Goal: Transaction & Acquisition: Purchase product/service

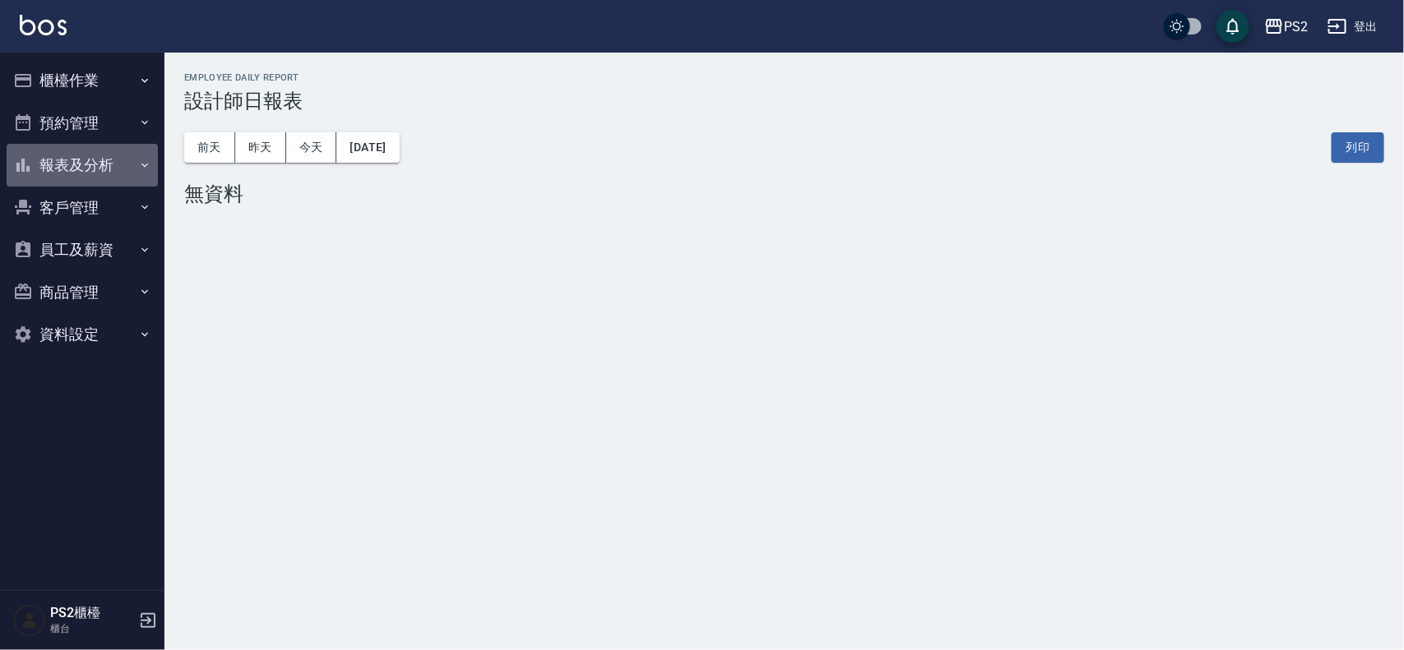
click at [97, 169] on button "報表及分析" at bounding box center [82, 165] width 151 height 43
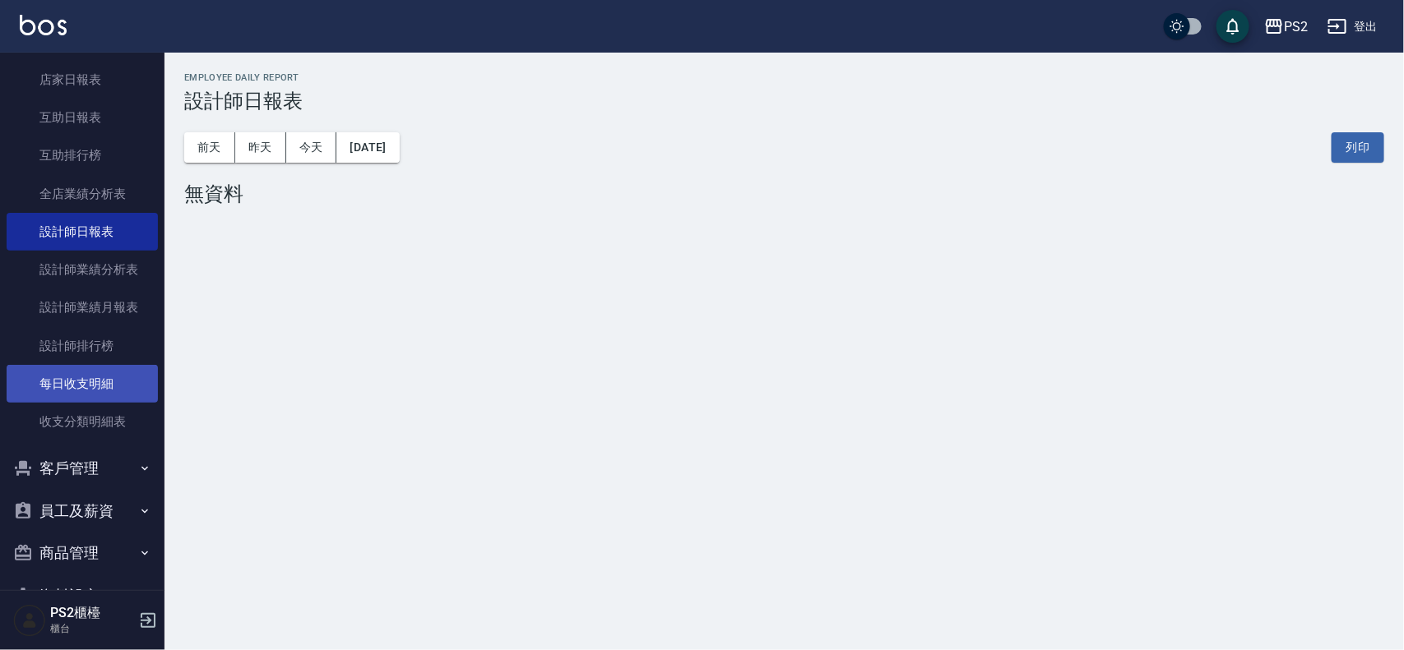
scroll to position [206, 0]
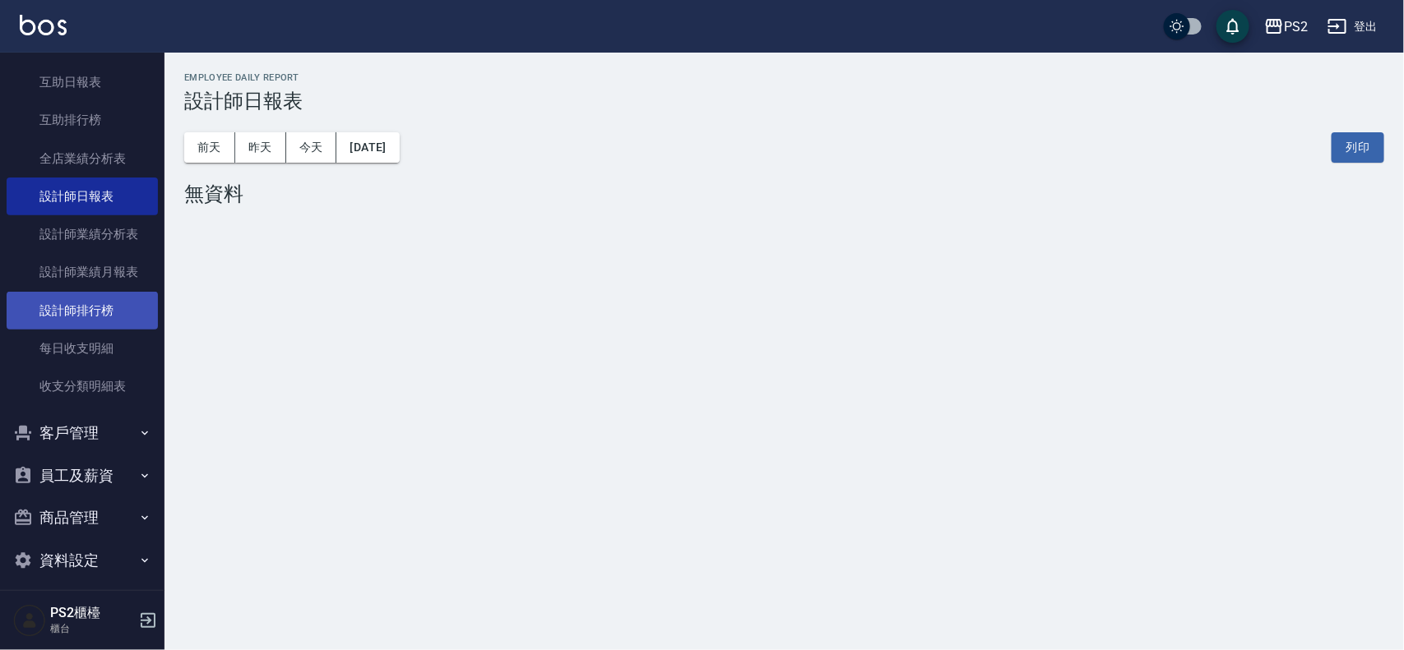
click at [104, 311] on link "設計師排行榜" at bounding box center [82, 311] width 151 height 38
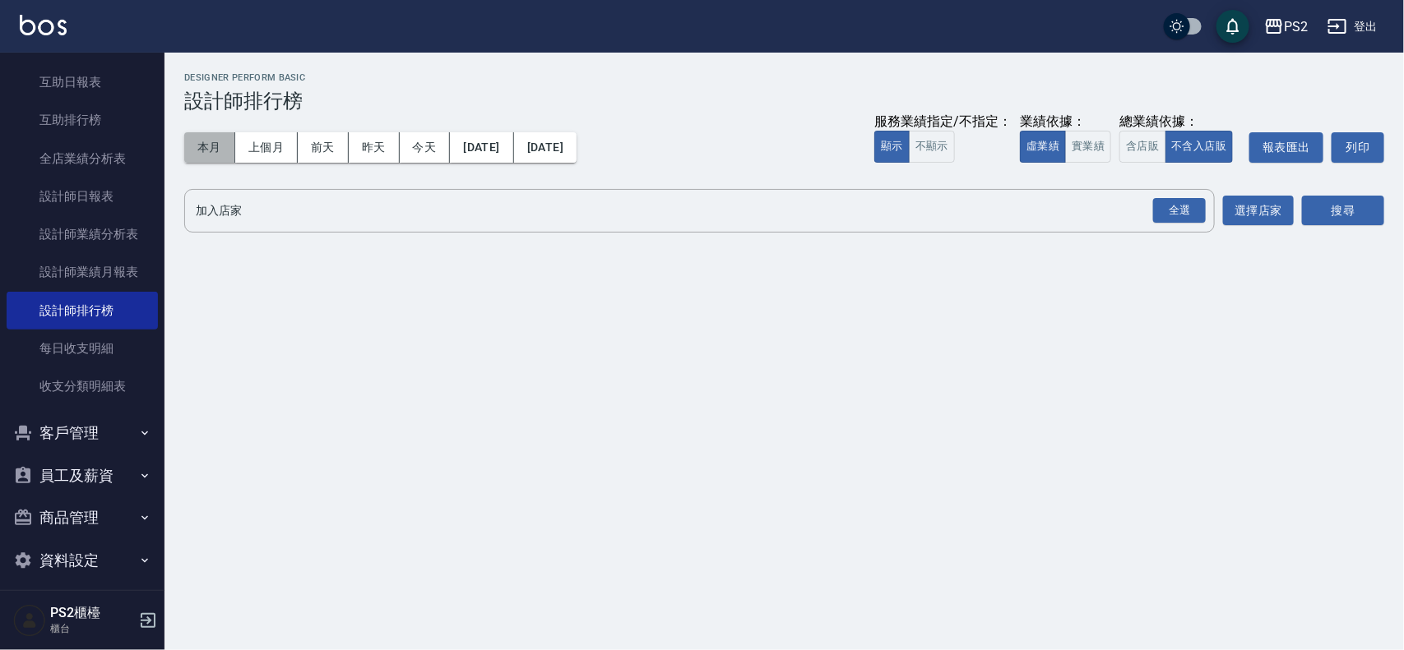
click at [212, 141] on button "本月" at bounding box center [209, 147] width 51 height 30
click at [1095, 153] on button "實業績" at bounding box center [1088, 147] width 46 height 32
click at [1178, 210] on div "全選" at bounding box center [1179, 210] width 53 height 25
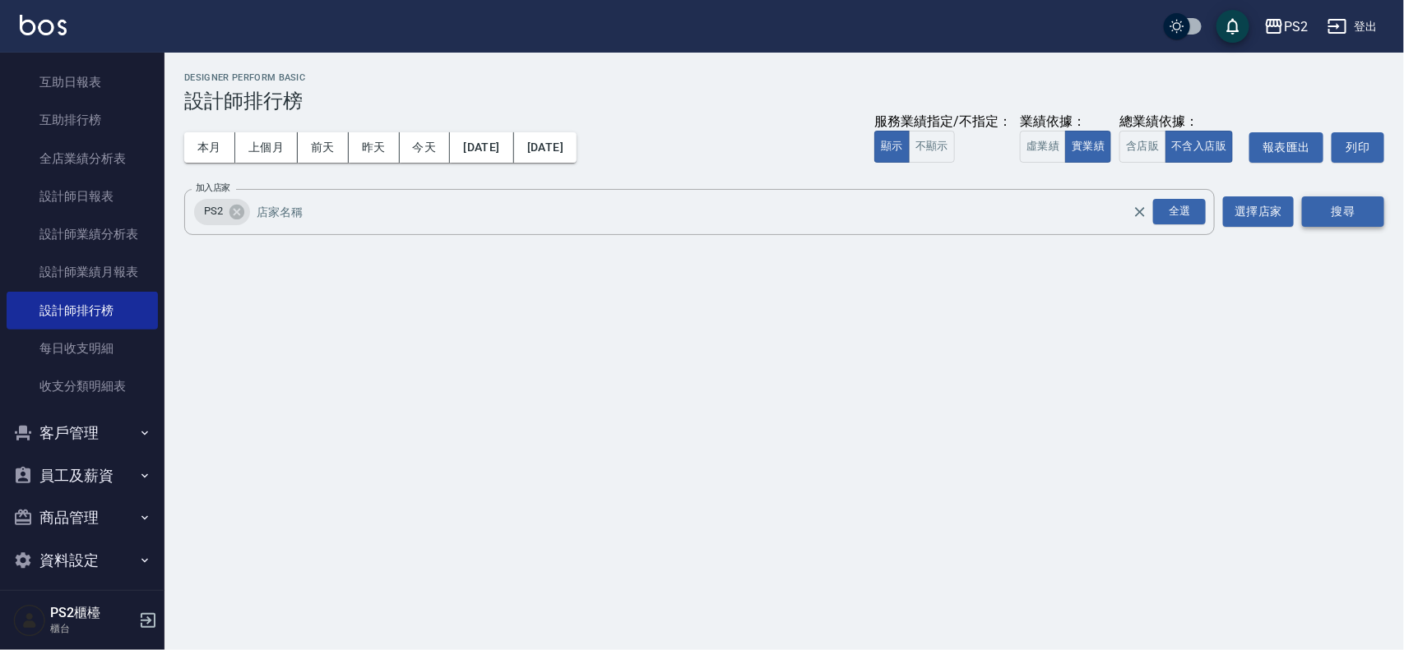
click at [1342, 197] on button "搜尋" at bounding box center [1343, 212] width 82 height 30
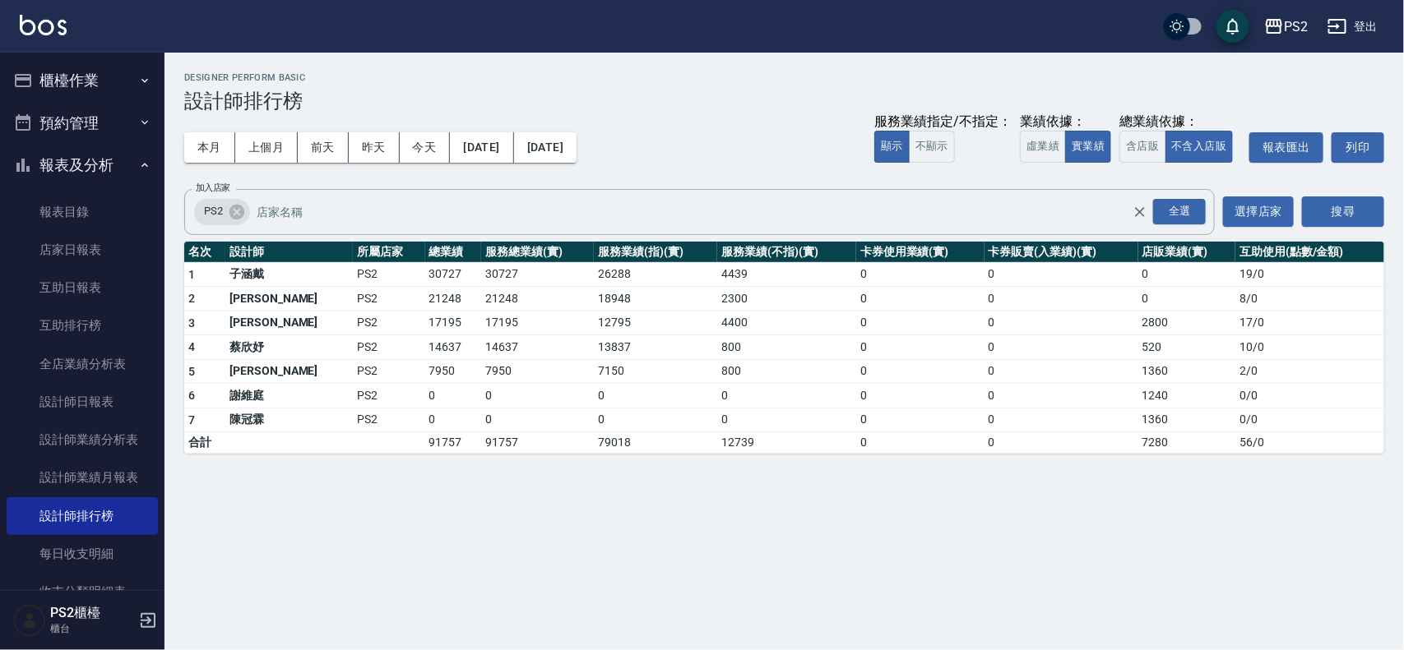
click at [109, 173] on button "報表及分析" at bounding box center [82, 165] width 151 height 43
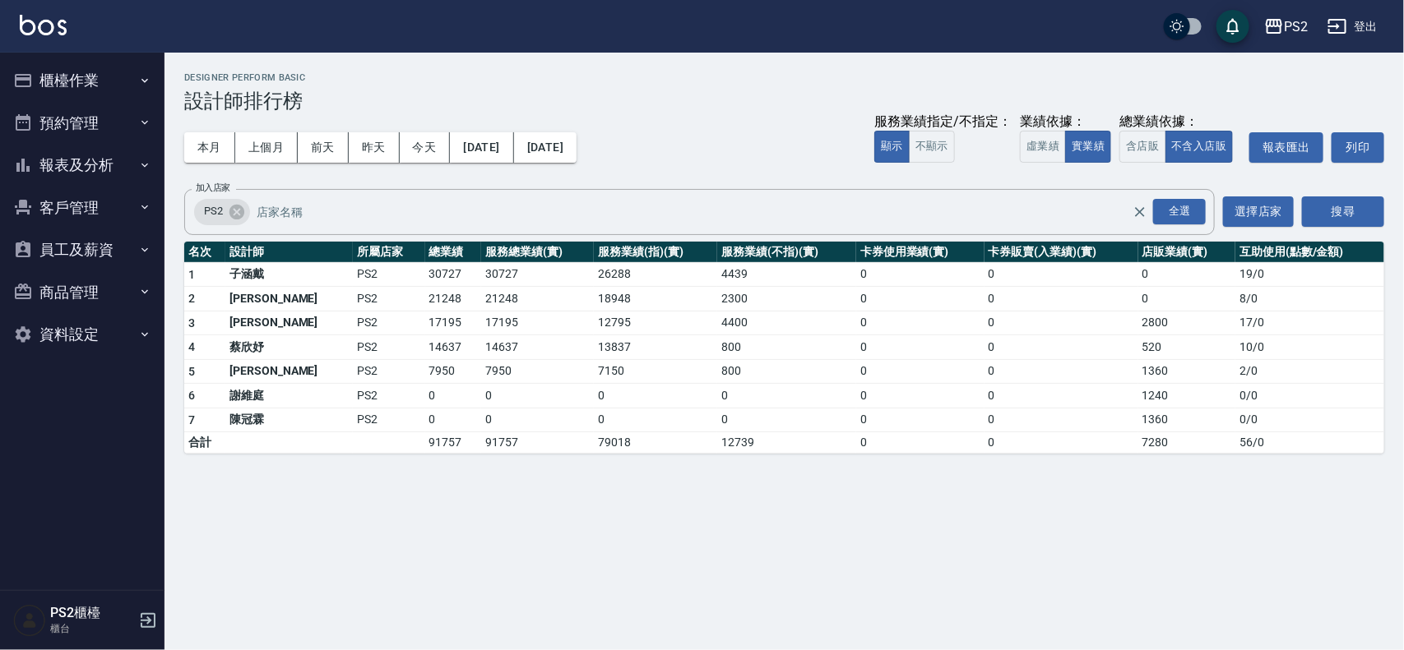
click at [123, 79] on button "櫃檯作業" at bounding box center [82, 80] width 151 height 43
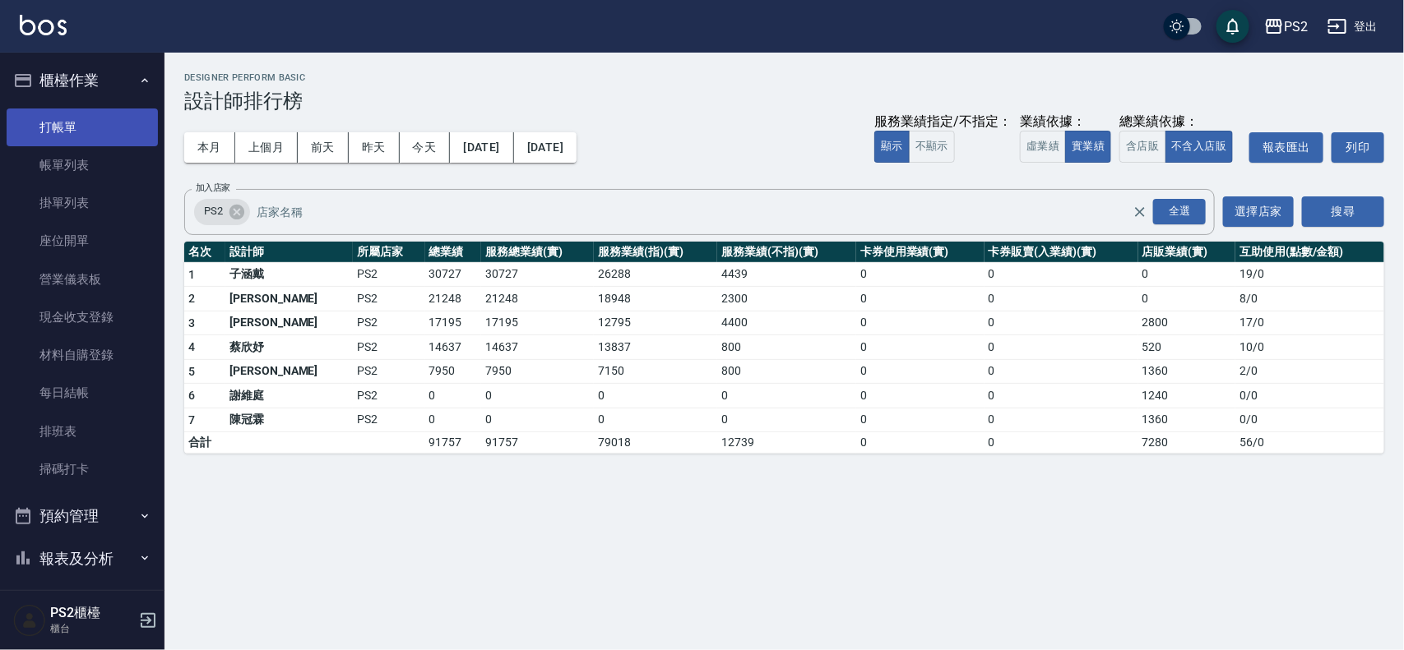
click at [92, 120] on link "打帳單" at bounding box center [82, 128] width 151 height 38
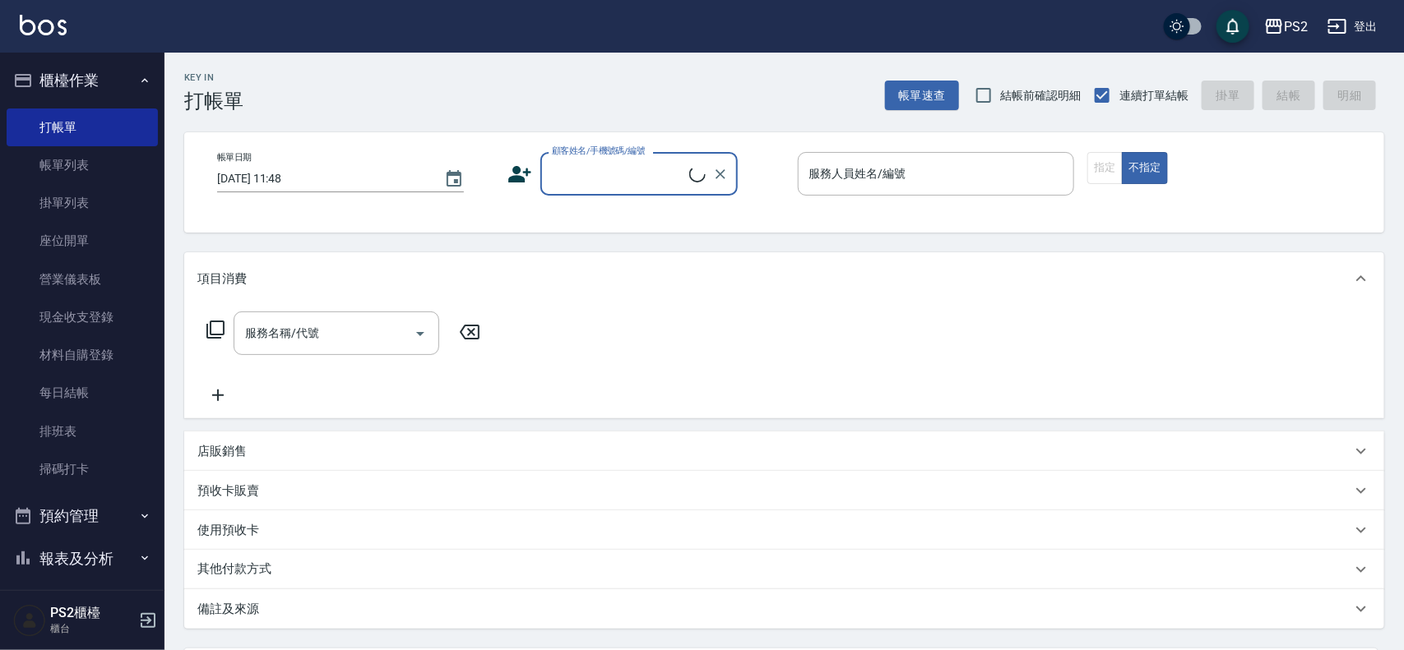
click at [128, 85] on button "櫃檯作業" at bounding box center [82, 80] width 151 height 43
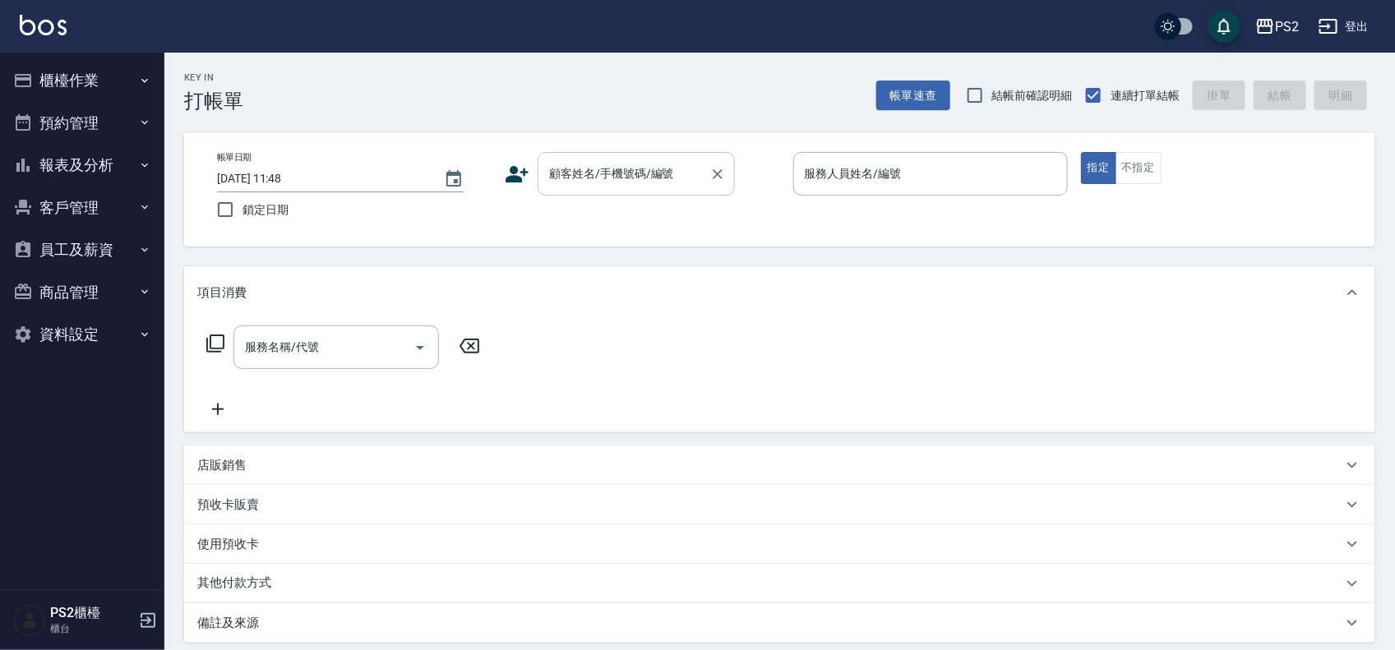
click at [545, 181] on input "顧客姓名/手機號碼/編號" at bounding box center [624, 174] width 158 height 29
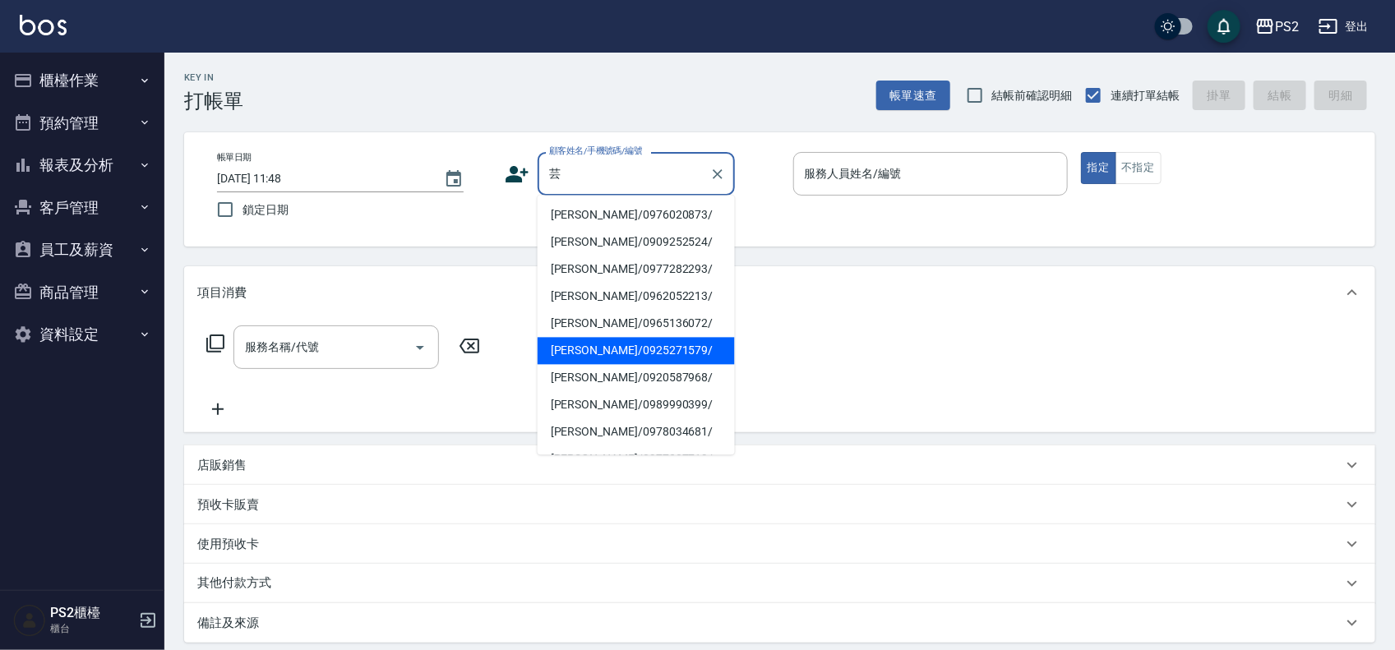
click at [617, 350] on li "林曉芸/0925271579/" at bounding box center [636, 351] width 197 height 27
type input "林曉芸/0925271579/"
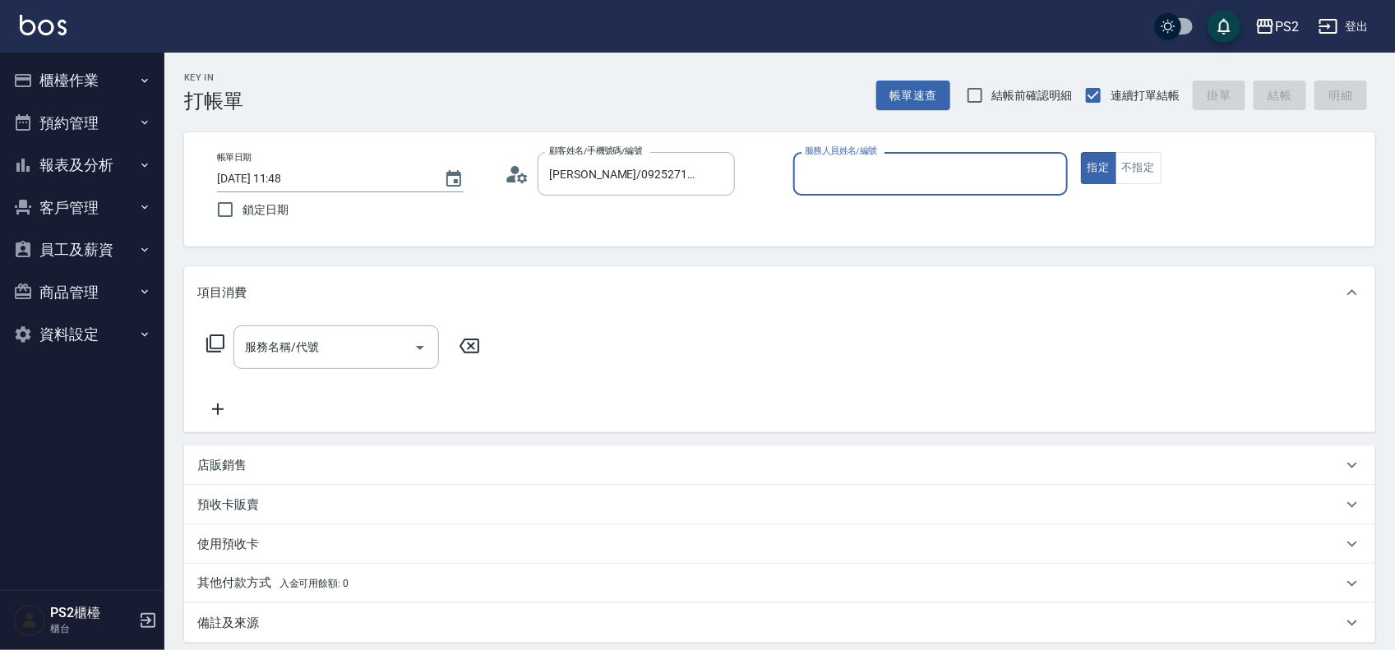
click at [508, 162] on icon at bounding box center [517, 174] width 25 height 25
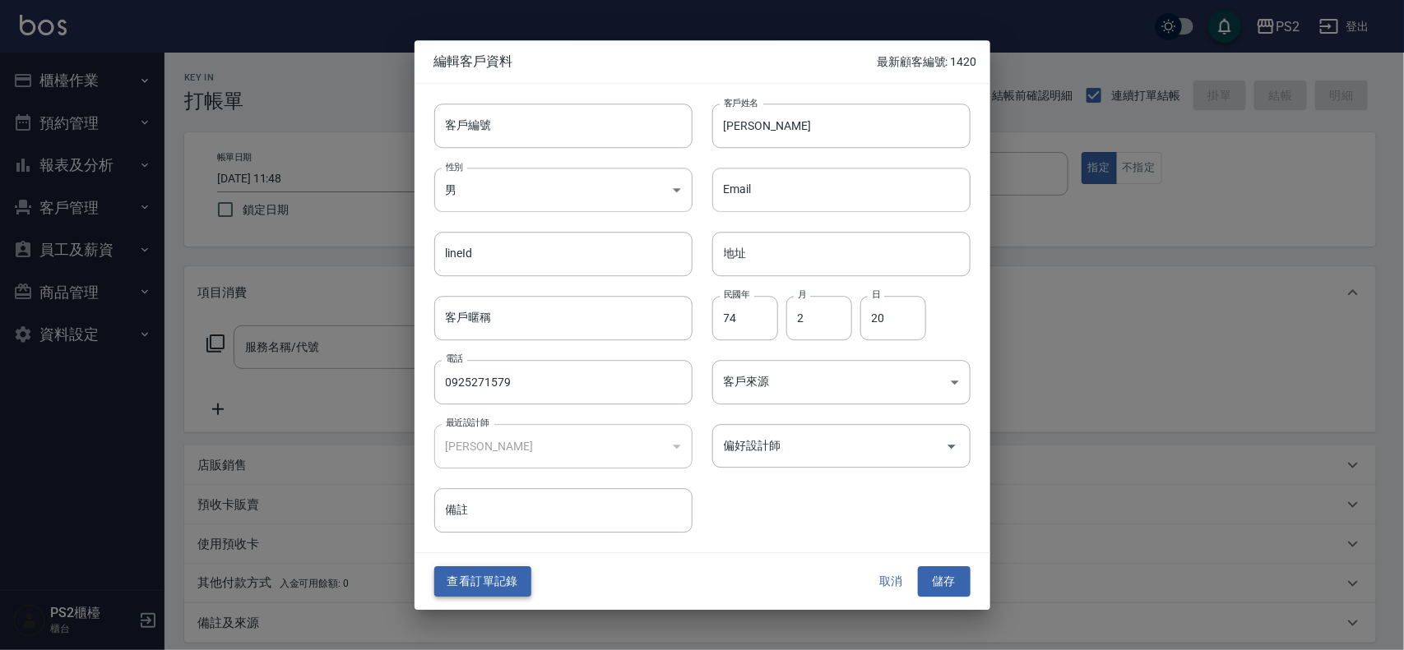
click at [498, 577] on button "查看訂單記錄" at bounding box center [482, 582] width 97 height 30
click at [498, 577] on div "Key In 打帳單 帳單速查 結帳前確認明細 連續打單結帳 掛單 結帳 明細 帳單日期 2025/09/06 11:48 鎖定日期 顧客姓名/手機號碼/編號…" at bounding box center [697, 410] width 1395 height 821
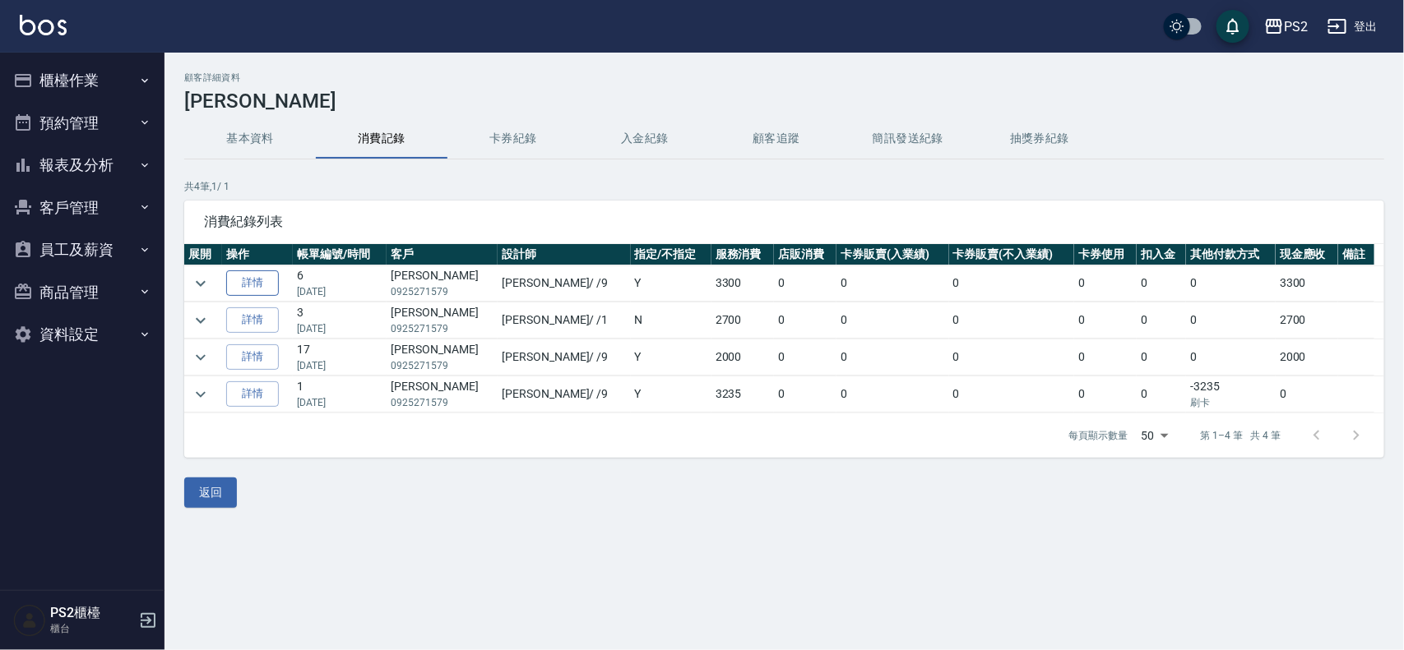
click at [247, 272] on link "詳情" at bounding box center [252, 283] width 53 height 25
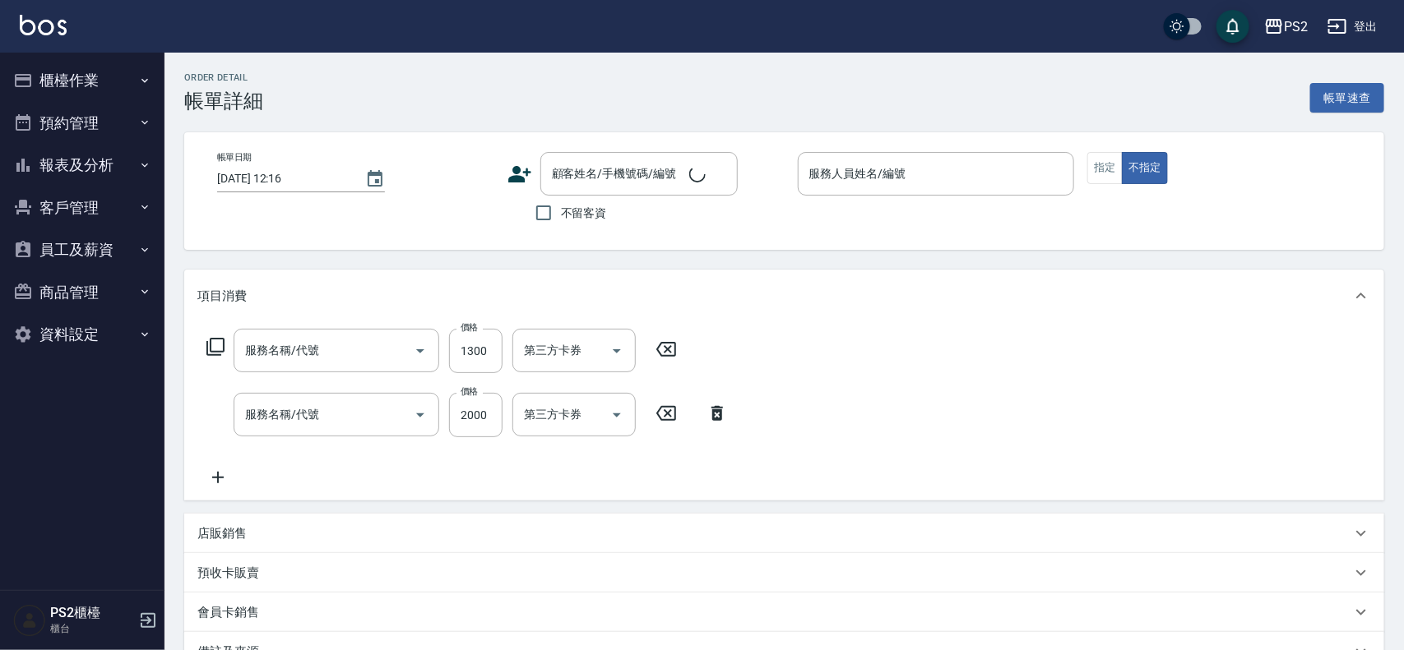
type input "2025/07/11 18:46"
type input "Nina-9"
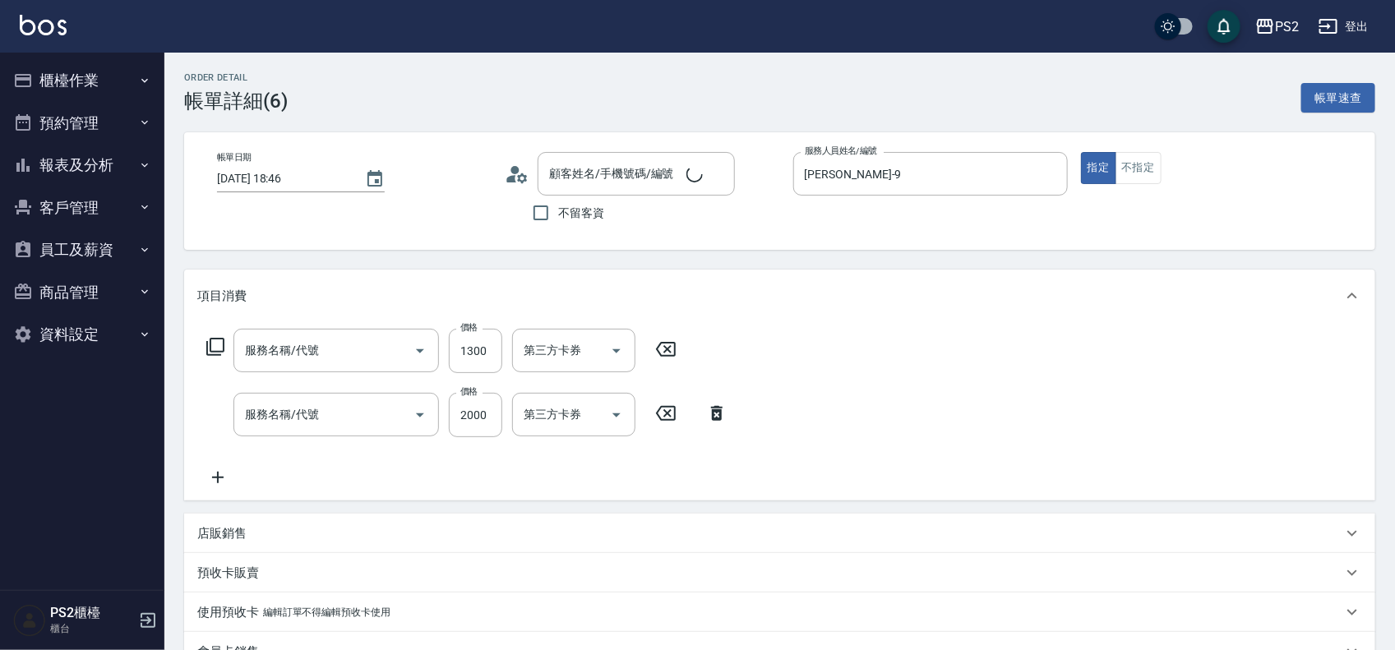
type input "洗+水解護髮600(512)"
type input "迷你款調整(660)"
type input "林曉芸/0925271579/"
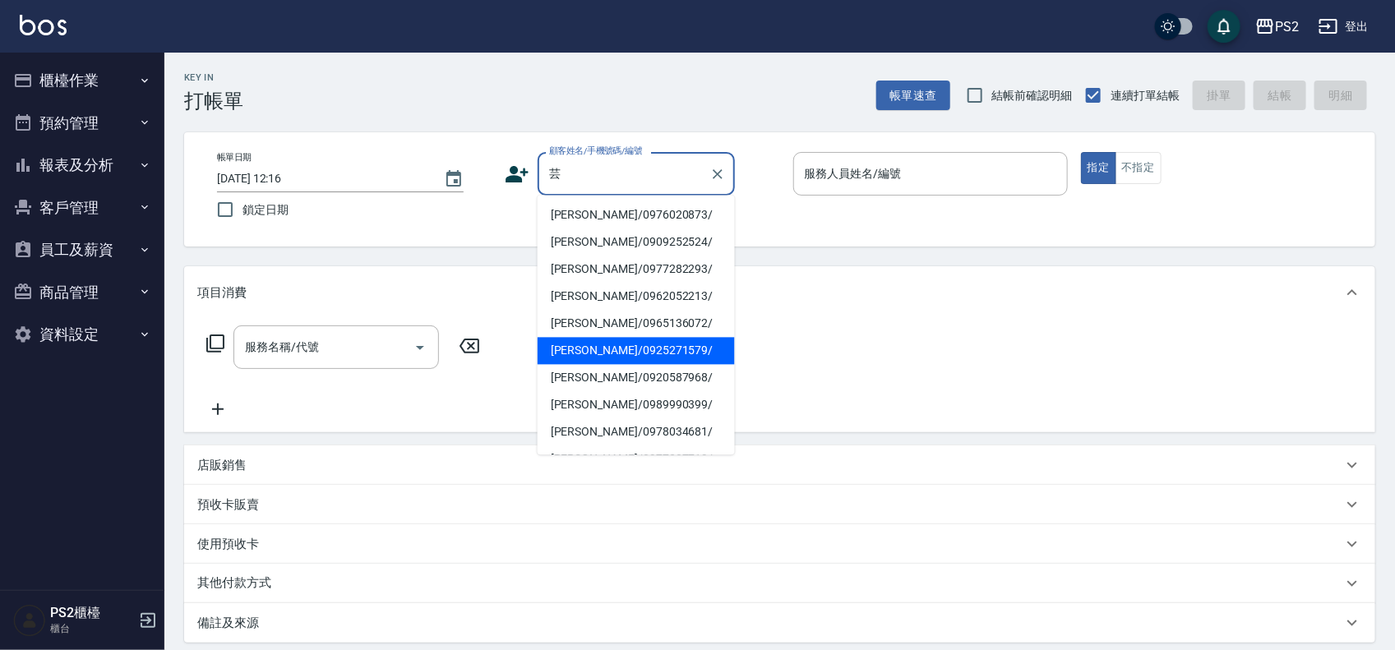
click at [670, 345] on li "林曉芸/0925271579/" at bounding box center [636, 351] width 197 height 27
type input "林曉芸/0925271579/"
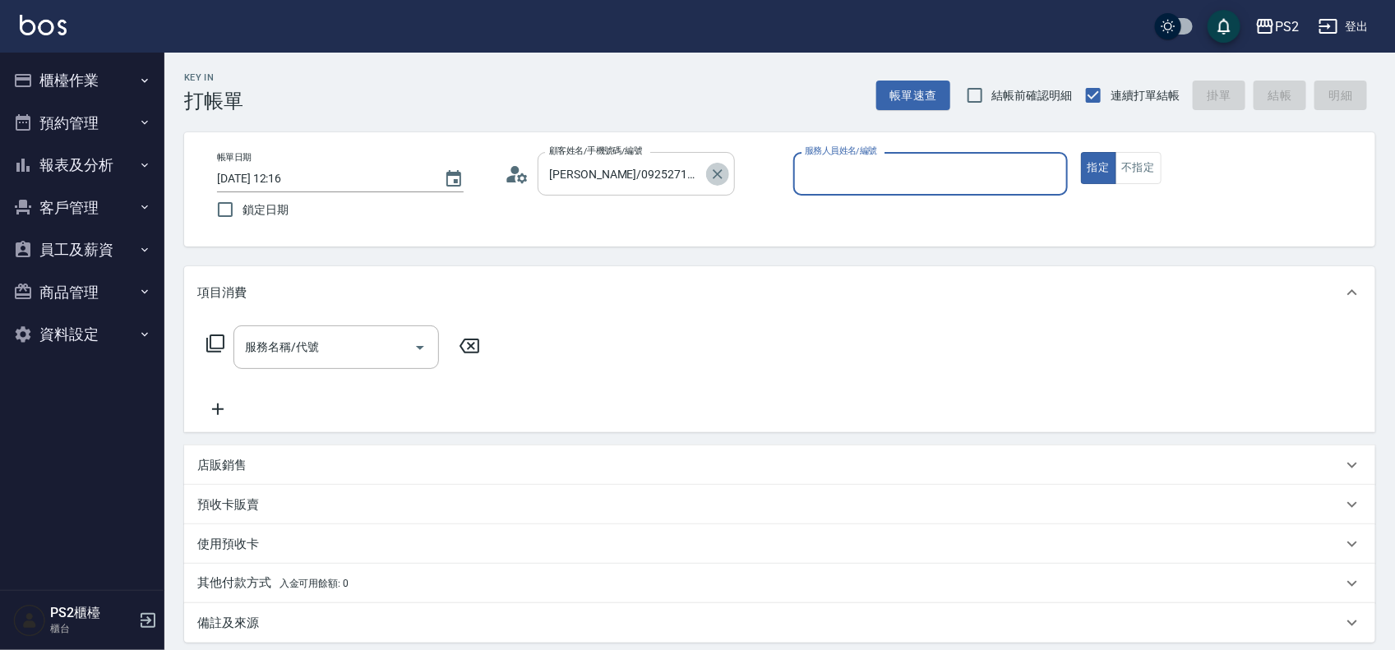
click at [722, 169] on icon "Clear" at bounding box center [718, 174] width 16 height 16
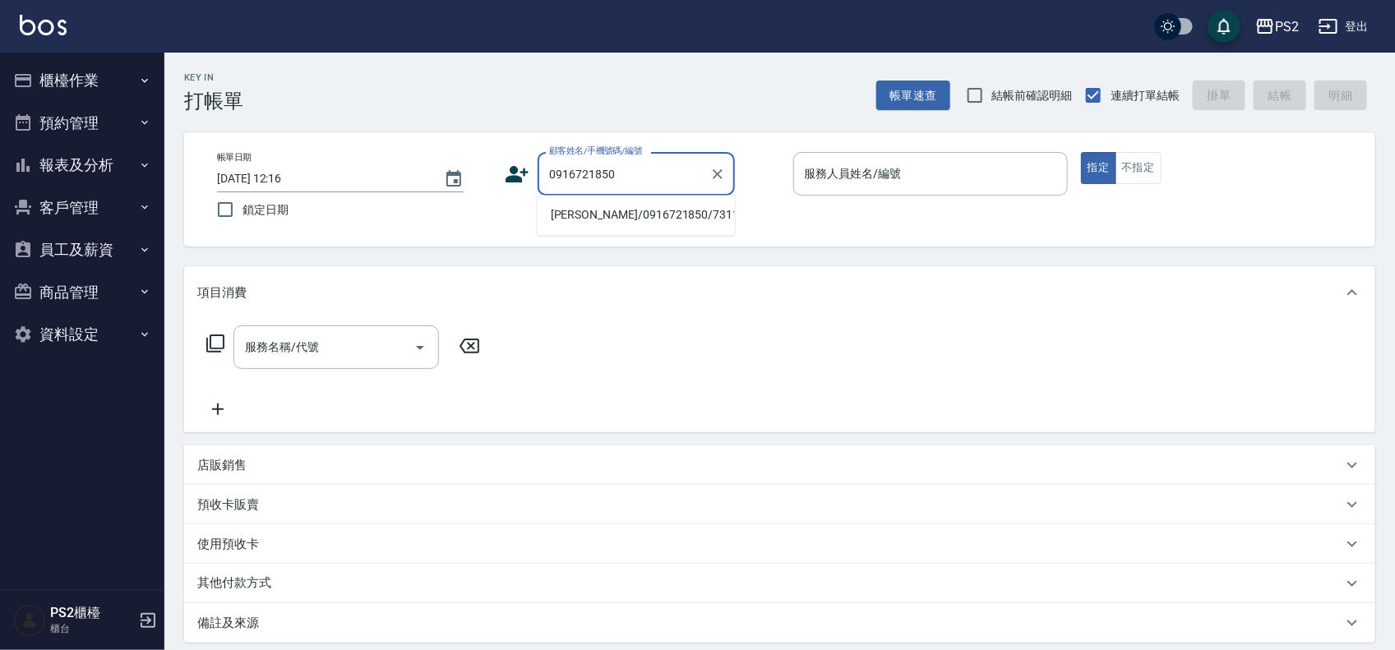
type input "王柏昇/0916721850/7311"
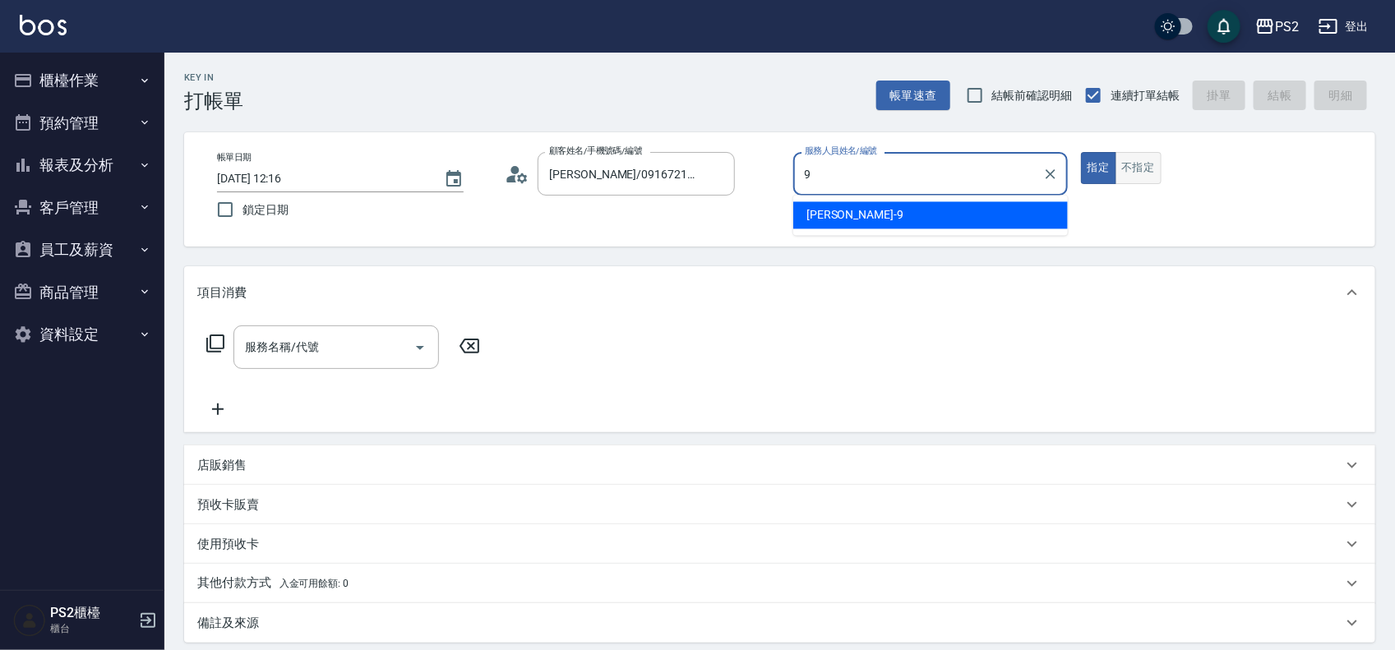
type input "9"
click at [1127, 160] on button "不指定" at bounding box center [1139, 168] width 46 height 32
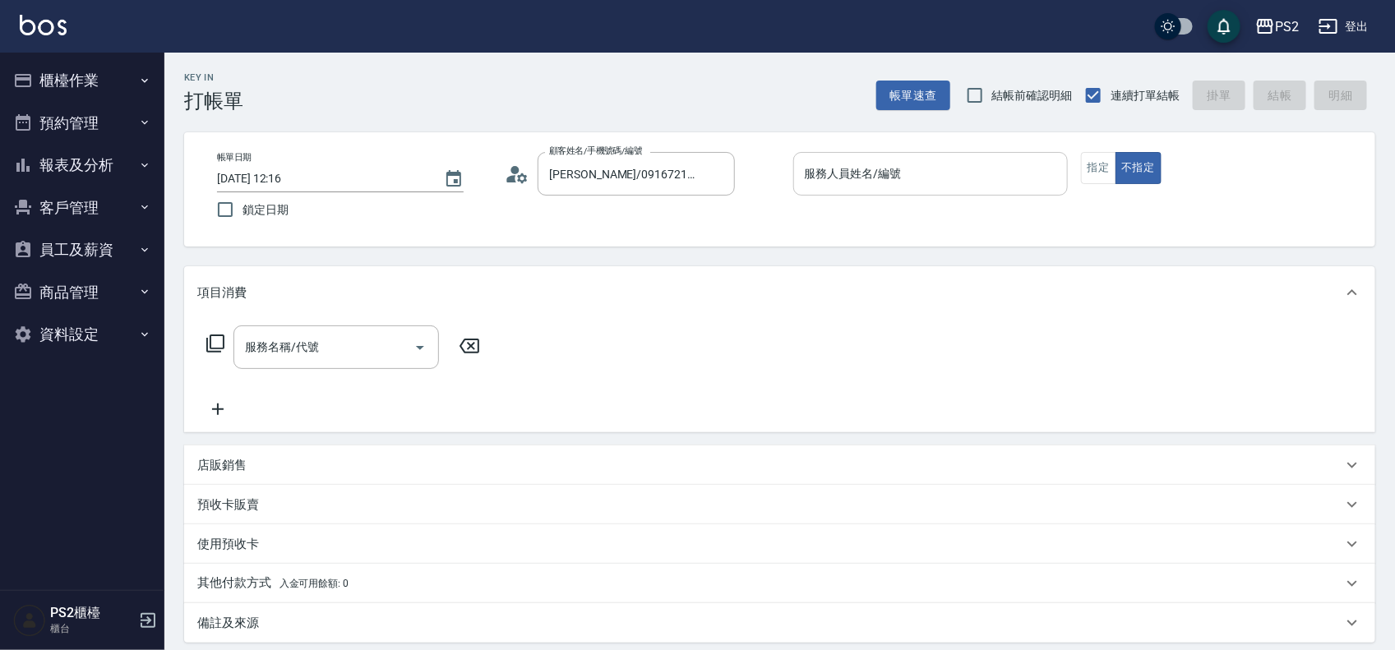
click at [1005, 169] on input "服務人員姓名/編號" at bounding box center [931, 174] width 260 height 29
type input "*"
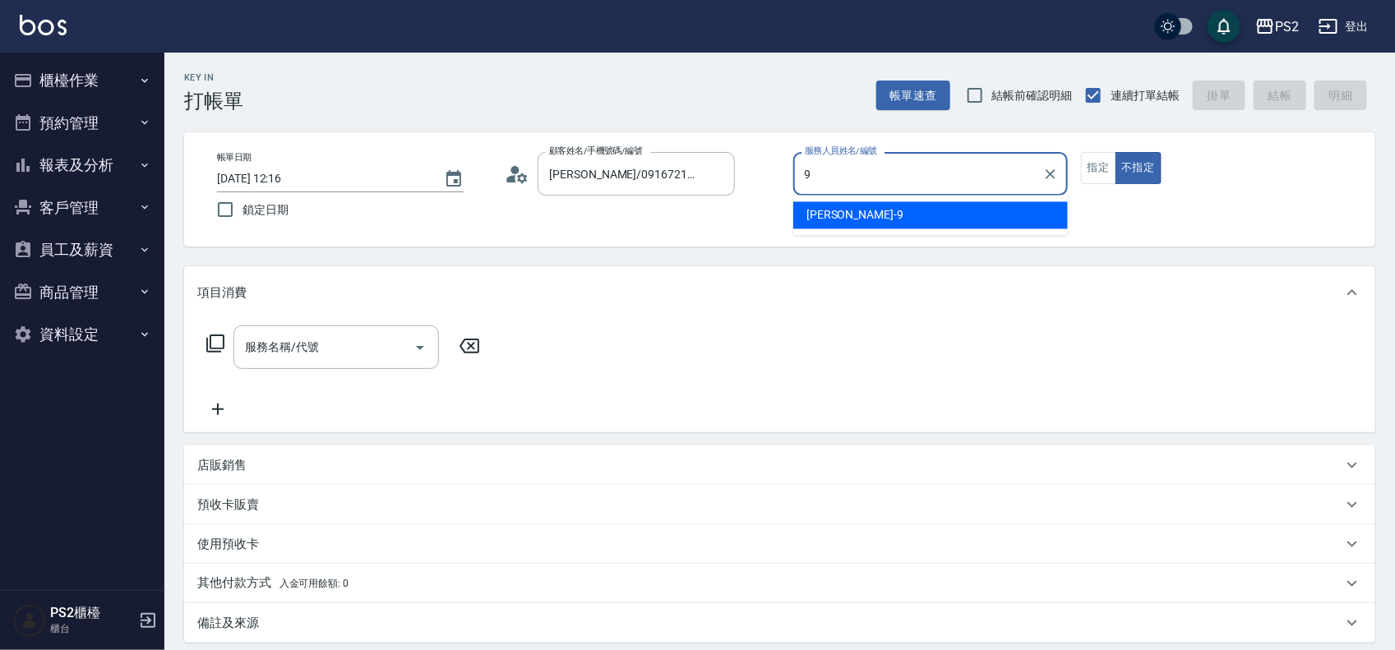
type input "Nina-9"
type button "false"
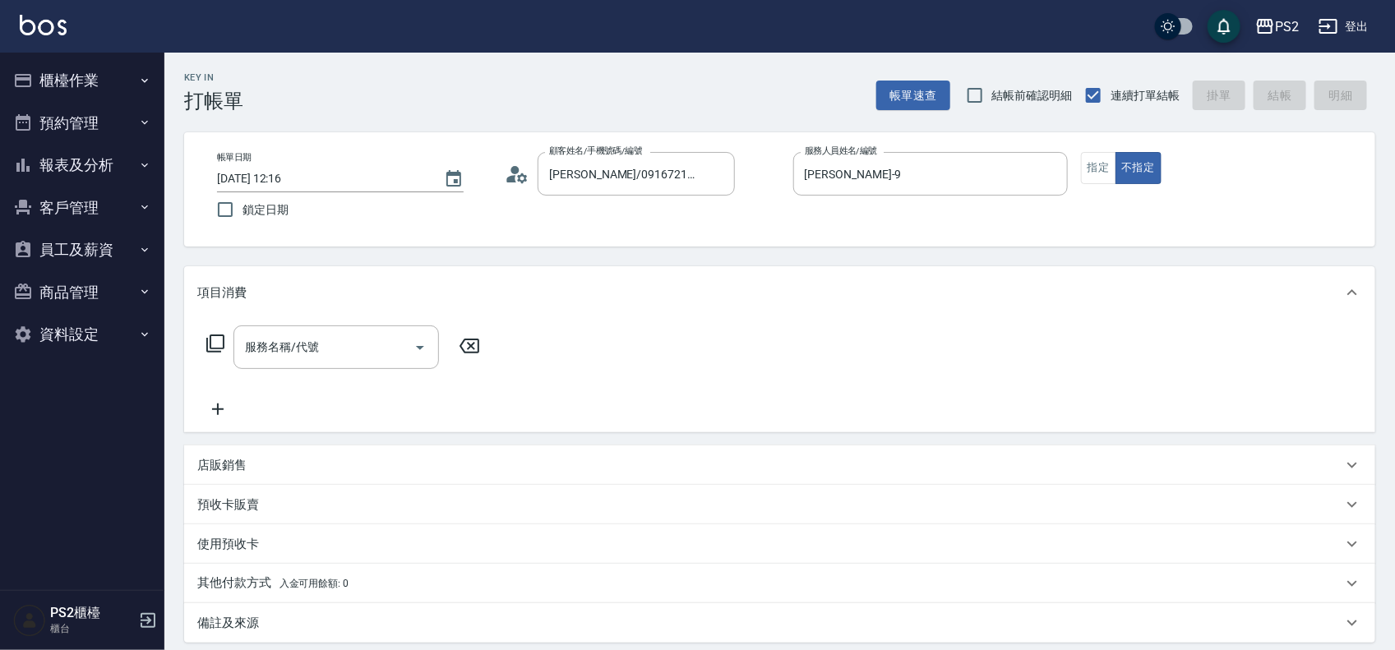
click at [220, 348] on icon at bounding box center [215, 344] width 18 height 18
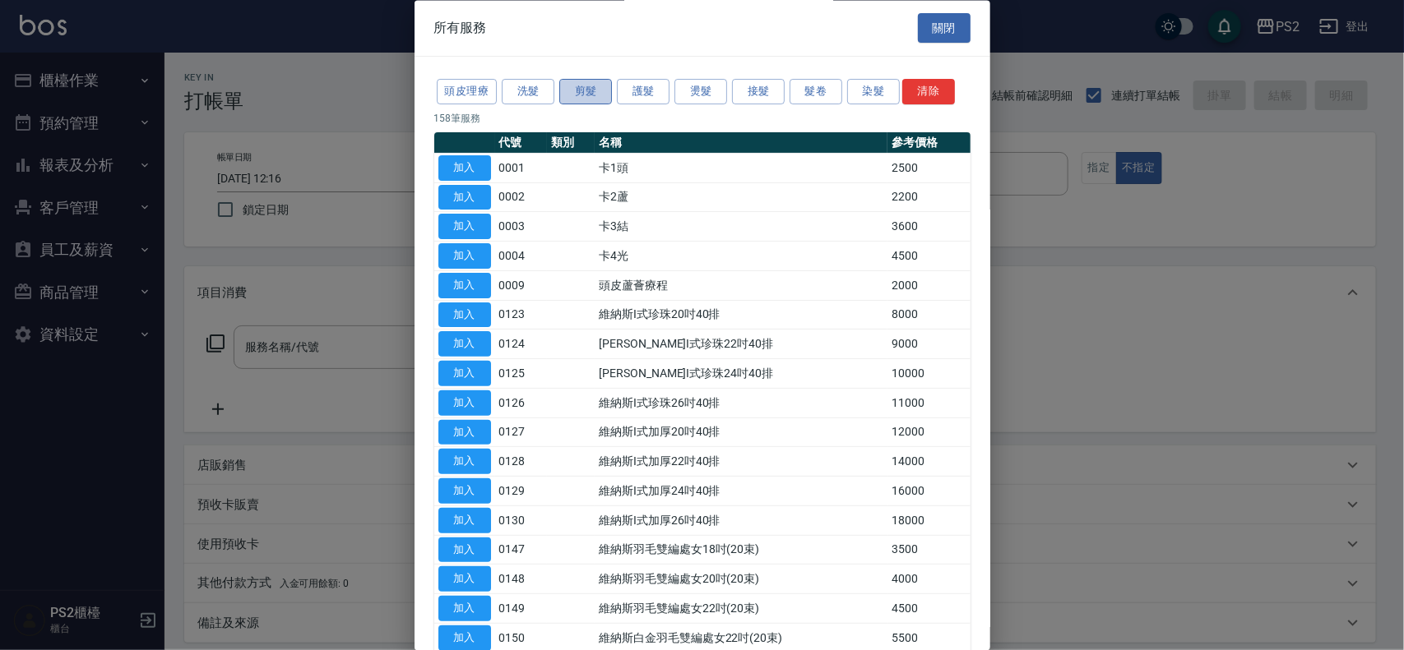
click at [584, 81] on button "剪髮" at bounding box center [585, 92] width 53 height 25
click at [588, 85] on button "剪髮" at bounding box center [585, 92] width 53 height 25
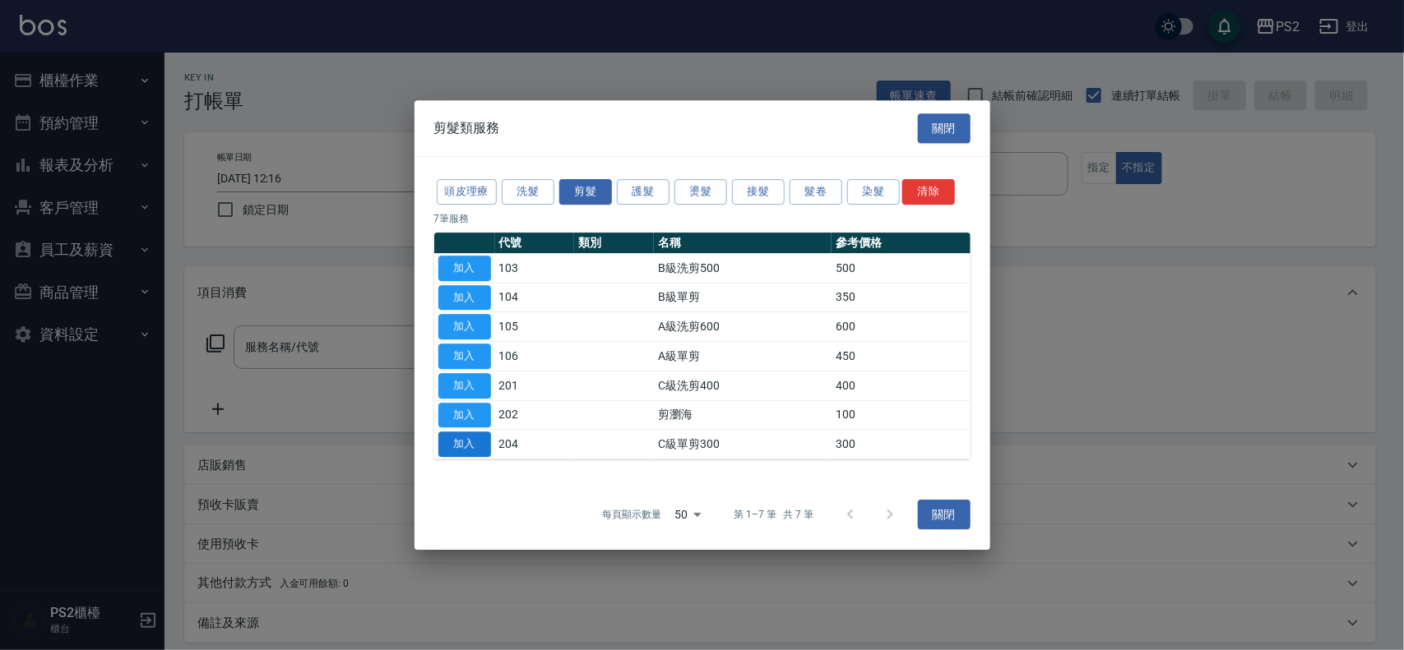
click at [467, 441] on button "加入" at bounding box center [464, 444] width 53 height 25
type input "C級單剪300(204)"
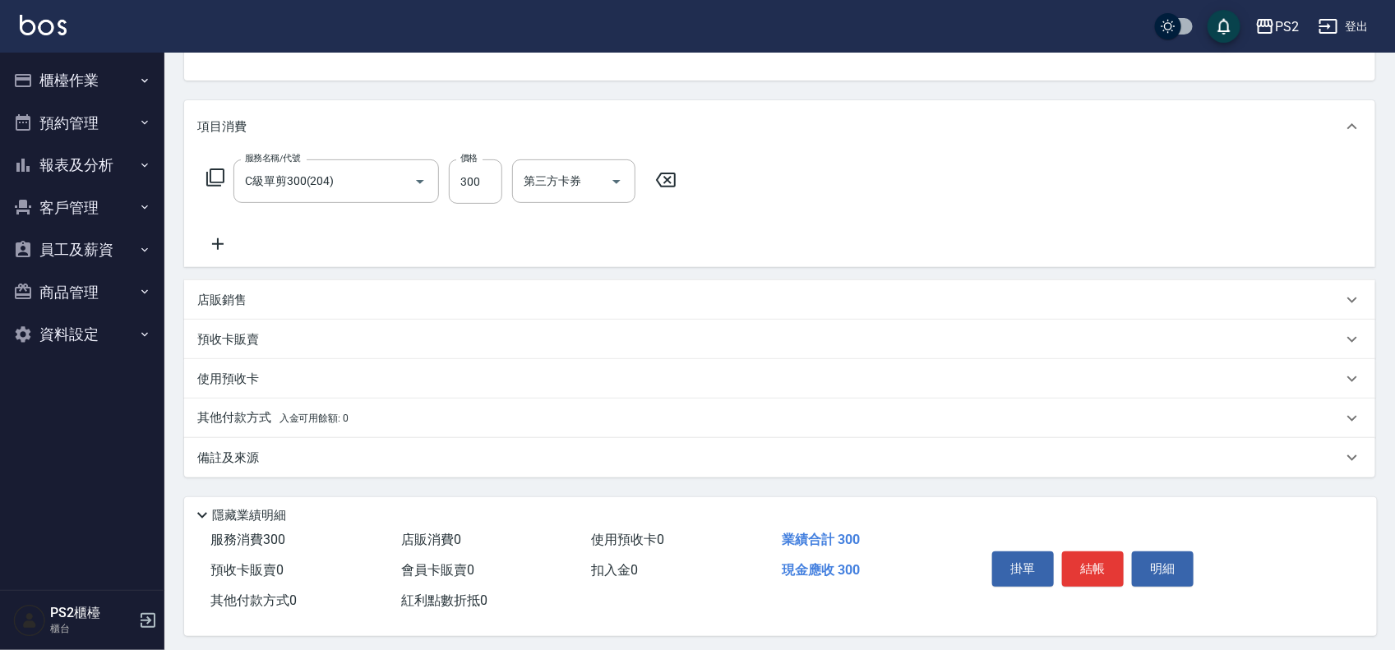
scroll to position [178, 0]
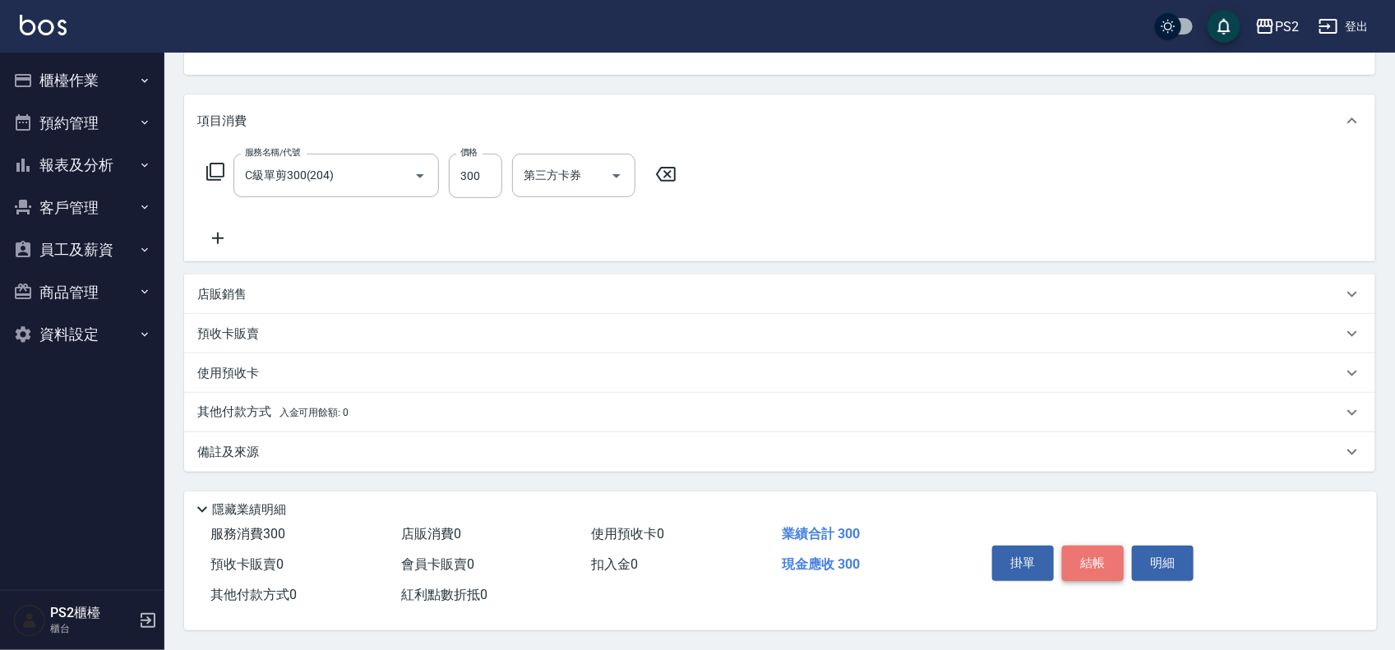
click at [1088, 553] on button "結帳" at bounding box center [1093, 563] width 62 height 35
click at [1088, 553] on div "掛單 結帳 明細" at bounding box center [1093, 565] width 215 height 52
type input "2025/09/06 12:35"
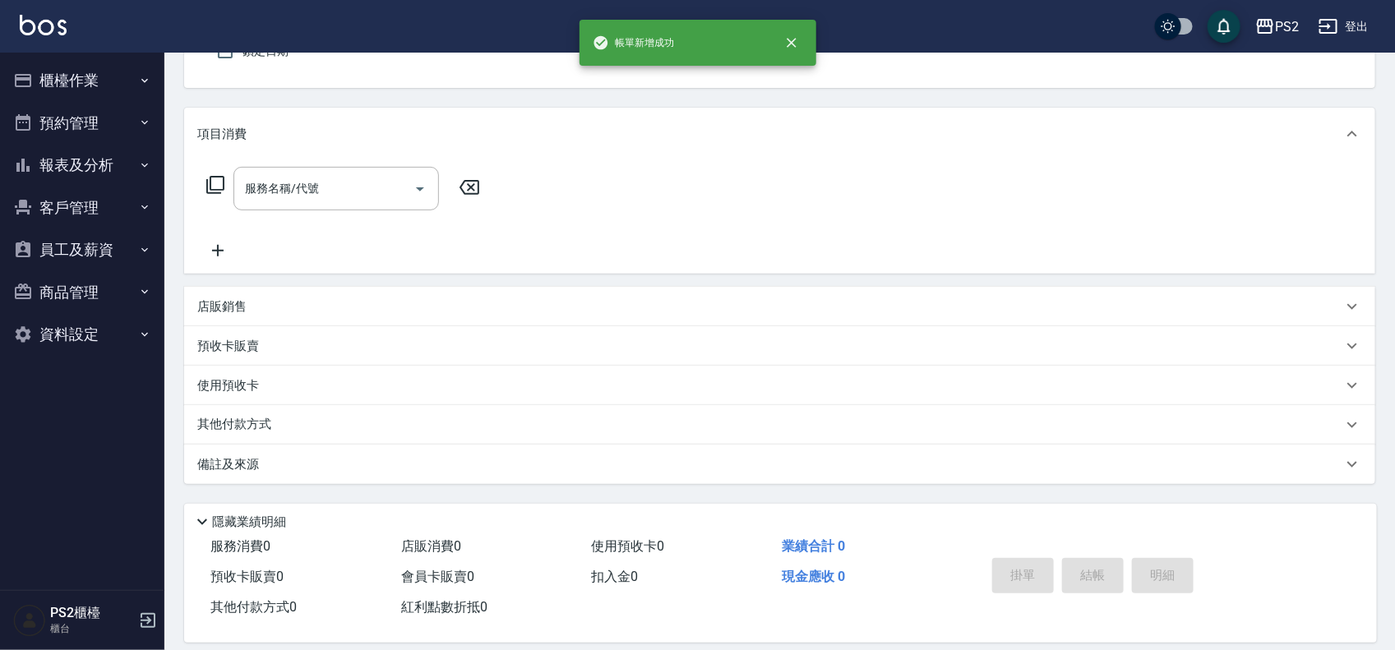
scroll to position [0, 0]
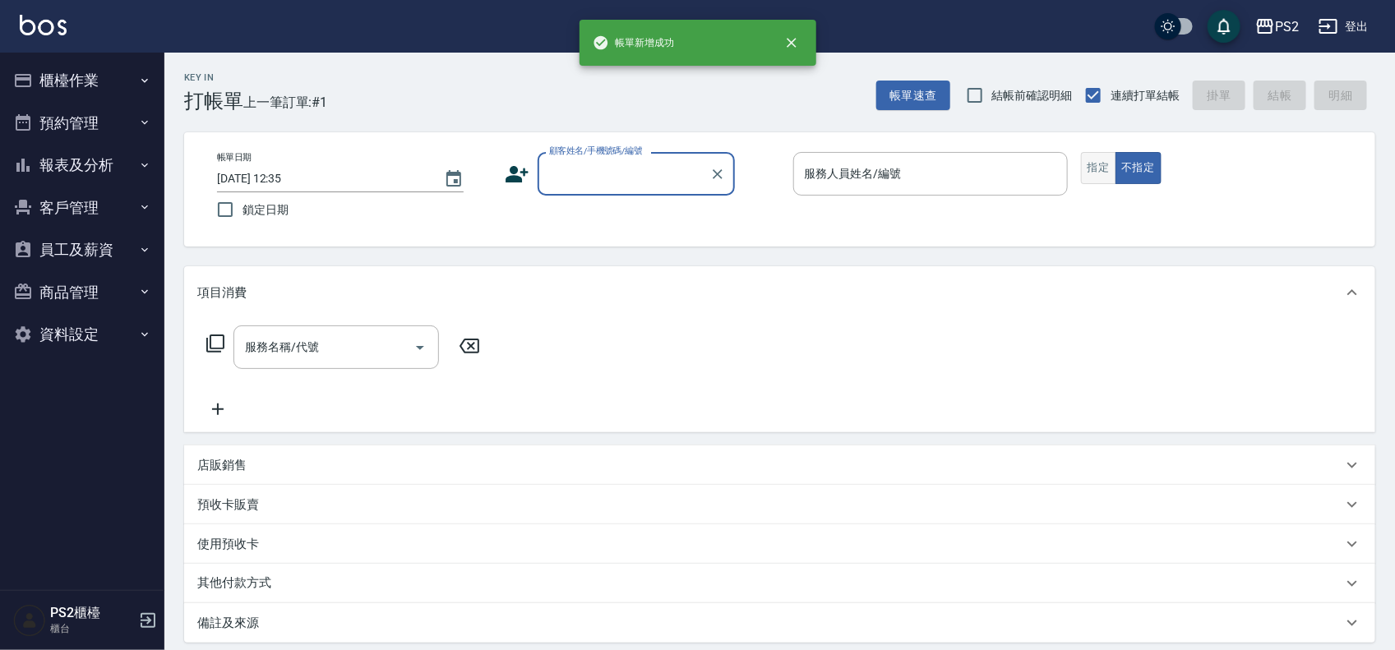
click at [1106, 159] on button "指定" at bounding box center [1098, 168] width 35 height 32
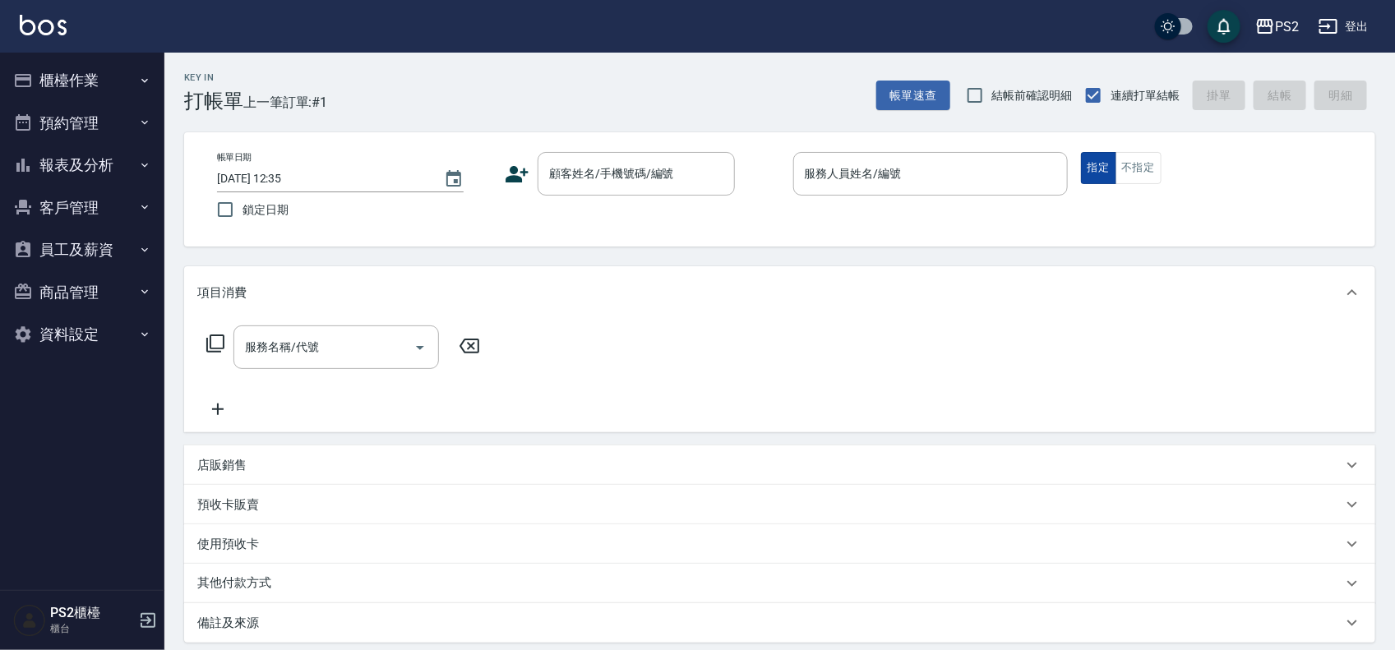
type button "true"
click at [1081, 152] on button "指定" at bounding box center [1098, 168] width 35 height 32
